Goal: Task Accomplishment & Management: Use online tool/utility

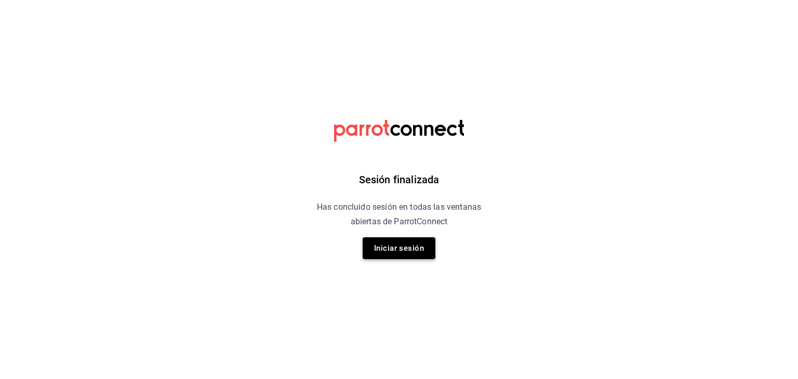
click at [415, 252] on button "Iniciar sesión" at bounding box center [399, 248] width 73 height 22
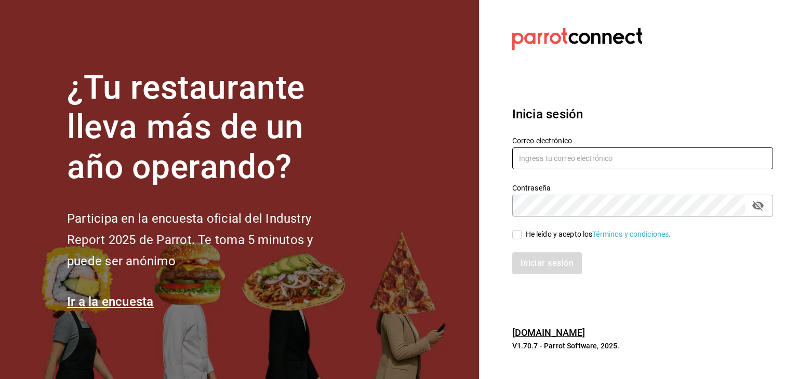
type input "[PERSON_NAME][EMAIL_ADDRESS][PERSON_NAME][DOMAIN_NAME]"
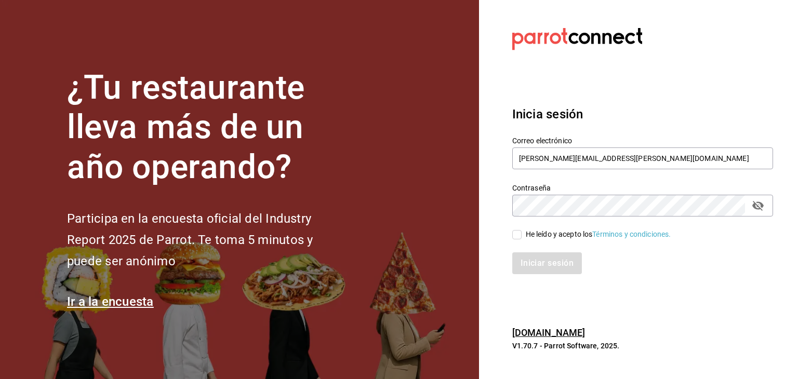
click at [512, 231] on input "He leído y acepto los Términos y condiciones." at bounding box center [516, 234] width 9 height 9
checkbox input "true"
click at [536, 264] on button "Iniciar sesión" at bounding box center [547, 263] width 71 height 22
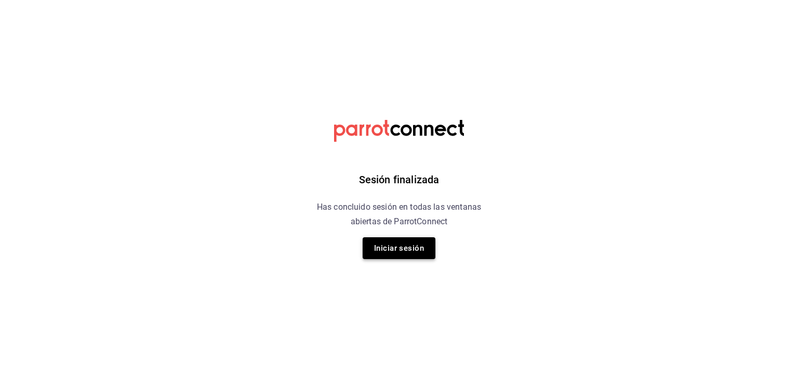
click at [399, 246] on button "Iniciar sesión" at bounding box center [399, 248] width 73 height 22
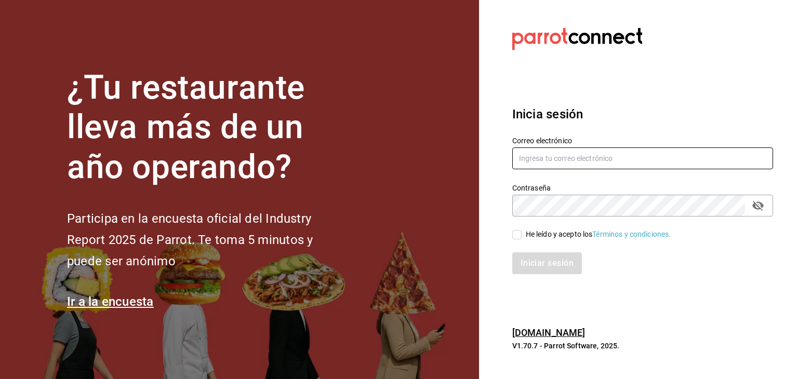
type input "[PERSON_NAME][EMAIL_ADDRESS][PERSON_NAME][DOMAIN_NAME]"
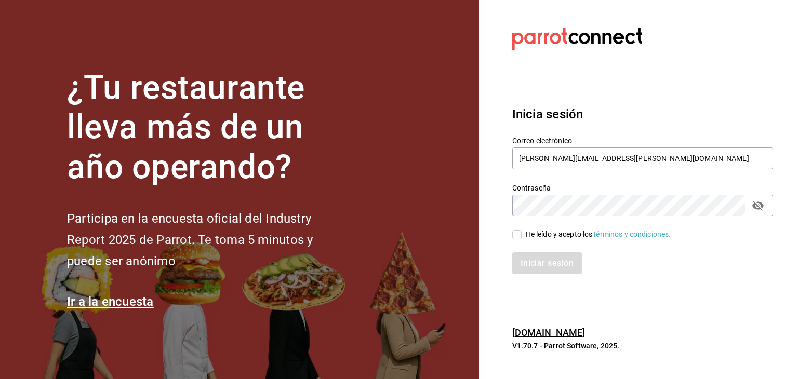
drag, startPoint x: 516, startPoint y: 235, endPoint x: 533, endPoint y: 261, distance: 30.8
click at [533, 261] on div "Correo electrónico [PERSON_NAME][EMAIL_ADDRESS][PERSON_NAME][DOMAIN_NAME] Contr…" at bounding box center [636, 199] width 273 height 151
click at [517, 237] on input "He leído y acepto los Términos y condiciones." at bounding box center [516, 234] width 9 height 9
checkbox input "true"
click at [533, 268] on button "Iniciar sesión" at bounding box center [547, 263] width 71 height 22
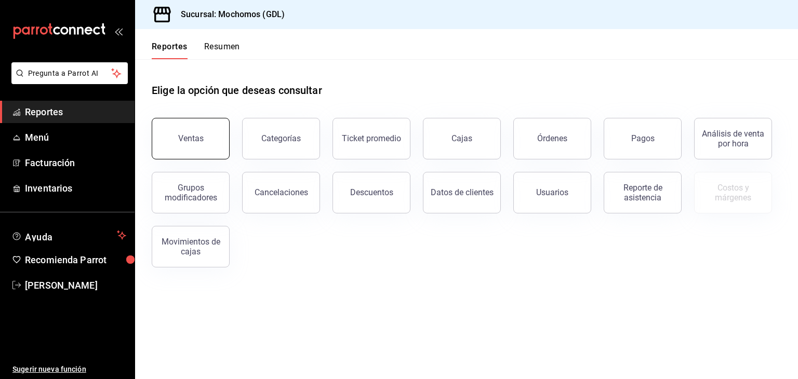
click at [176, 145] on button "Ventas" at bounding box center [191, 139] width 78 height 42
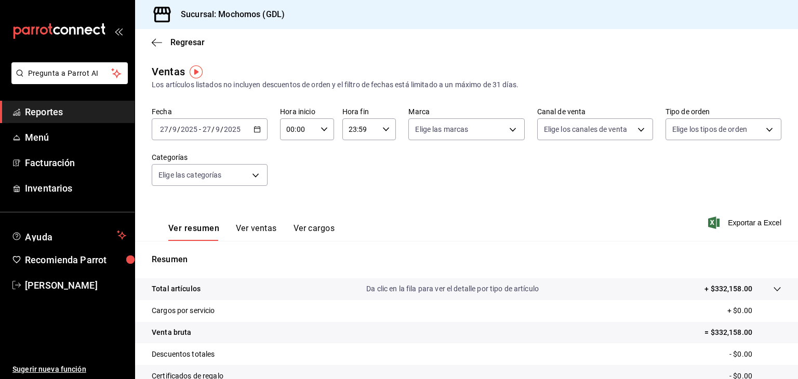
click at [257, 129] on \(Stroke\) "button" at bounding box center [258, 128] width 6 height 1
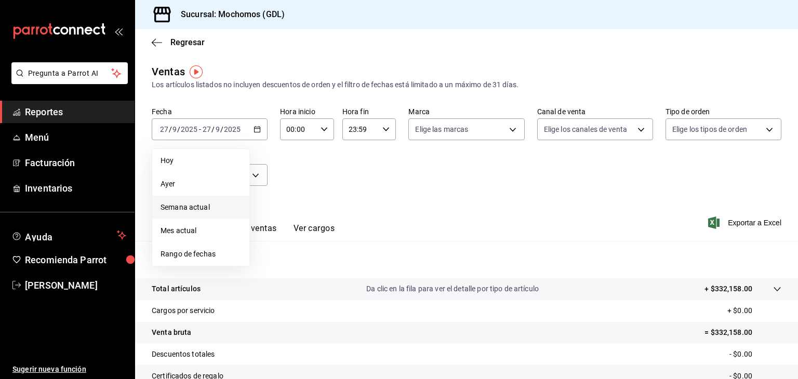
click at [212, 210] on span "Semana actual" at bounding box center [201, 207] width 81 height 11
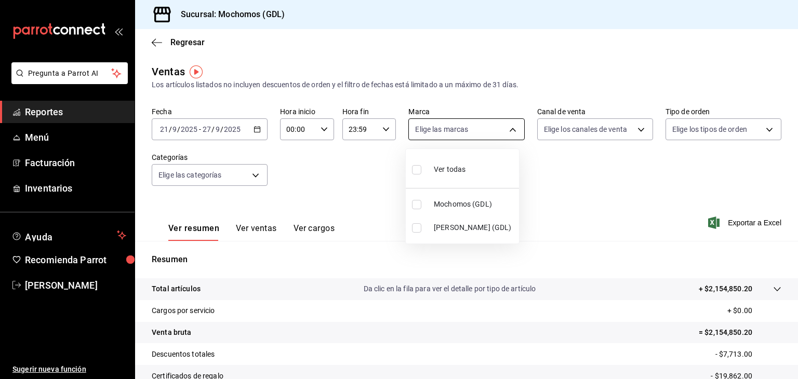
click at [507, 126] on body "Pregunta a Parrot AI Reportes Menú Facturación Inventarios Ayuda Recomienda Par…" at bounding box center [399, 189] width 798 height 379
click at [471, 229] on span "[PERSON_NAME] (GDL)" at bounding box center [474, 227] width 81 height 11
type input "9cac9703-0c5a-4d8b-addd-5b6b571d65b9"
checkbox input "true"
drag, startPoint x: 682, startPoint y: 200, endPoint x: 734, endPoint y: 222, distance: 56.6
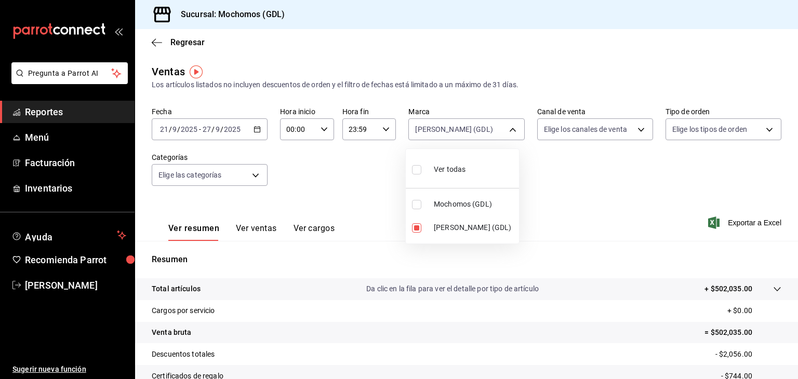
click at [734, 222] on div at bounding box center [399, 189] width 798 height 379
click at [734, 222] on span "Exportar a Excel" at bounding box center [745, 223] width 71 height 12
